Goal: Task Accomplishment & Management: Manage account settings

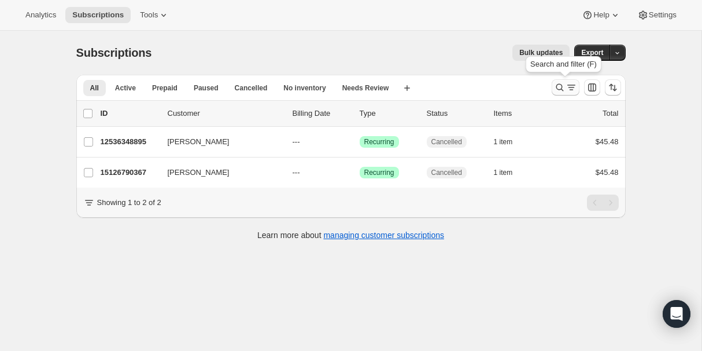
click at [577, 90] on icon "Search and filter results" at bounding box center [572, 88] width 12 height 12
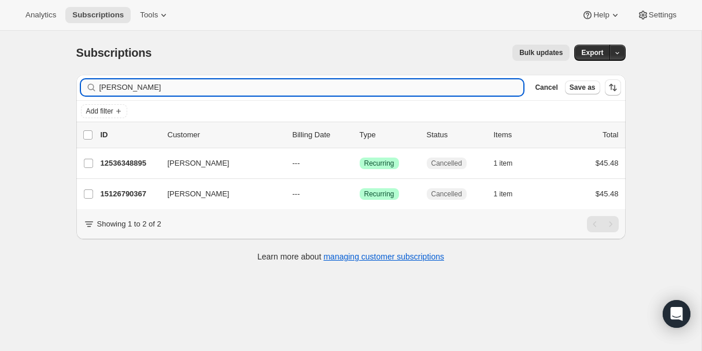
click at [110, 90] on input "[PERSON_NAME]" at bounding box center [312, 87] width 425 height 16
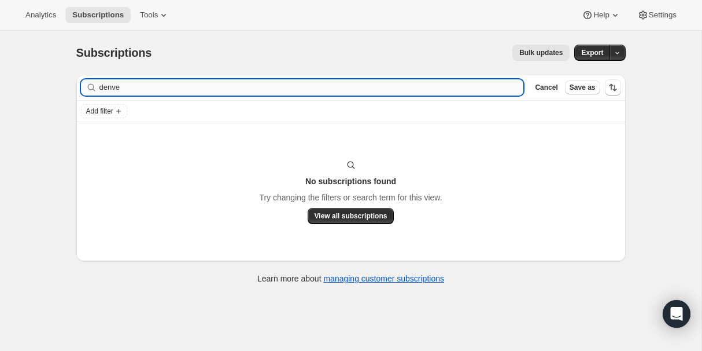
click at [127, 87] on input "denve" at bounding box center [312, 87] width 425 height 16
click at [128, 88] on input "[GEOGRAPHIC_DATA]" at bounding box center [312, 87] width 425 height 16
type input "[PERSON_NAME]"
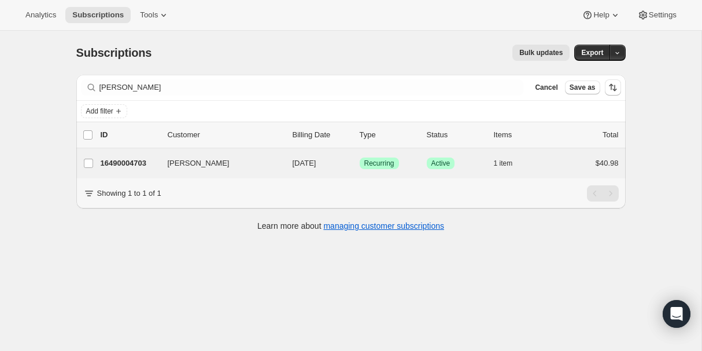
click at [165, 173] on div "[PERSON_NAME] 16490004703 [PERSON_NAME] [DATE] Success Recurring Success Active…" at bounding box center [351, 163] width 550 height 30
click at [165, 163] on div "16490004703 [PERSON_NAME] [DATE] Success Recurring Success Active 1 item $40.98" at bounding box center [360, 163] width 518 height 16
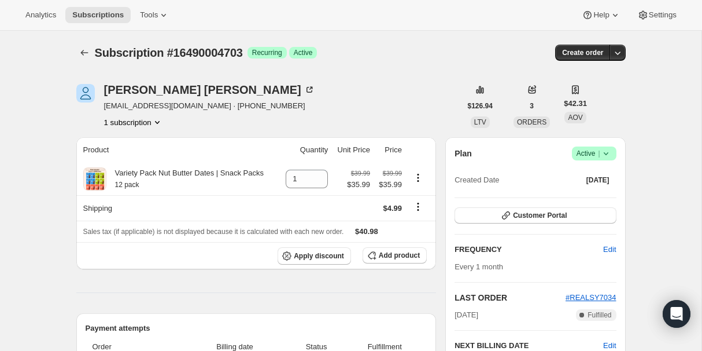
click at [581, 150] on span "Active |" at bounding box center [594, 154] width 35 height 12
click at [583, 200] on span "Cancel subscription" at bounding box center [590, 195] width 65 height 9
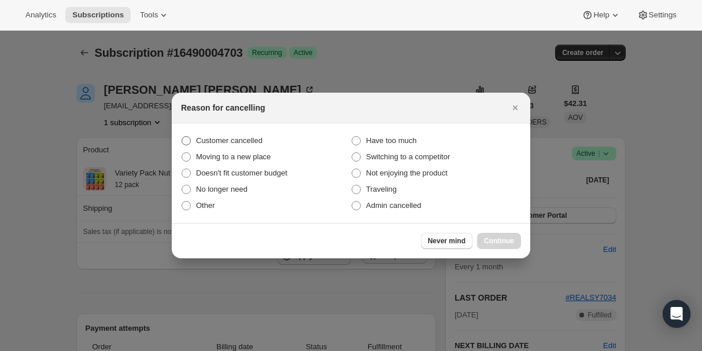
click at [237, 139] on span "Customer cancelled" at bounding box center [229, 140] width 67 height 9
click at [182, 137] on input "Customer cancelled" at bounding box center [182, 136] width 1 height 1
radio input "true"
click at [504, 245] on button "Continue" at bounding box center [499, 241] width 44 height 16
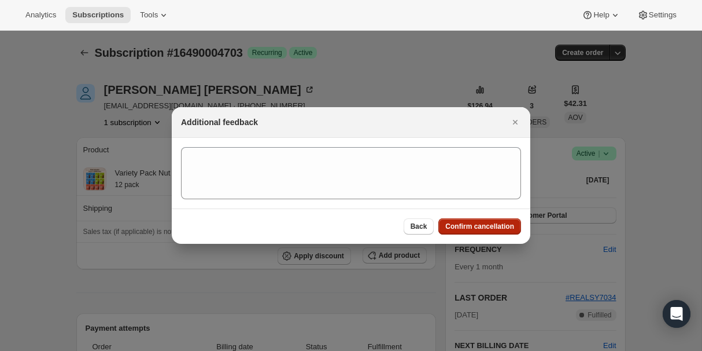
click at [469, 228] on span "Confirm cancellation" at bounding box center [479, 226] width 69 height 9
